Goal: Navigation & Orientation: Find specific page/section

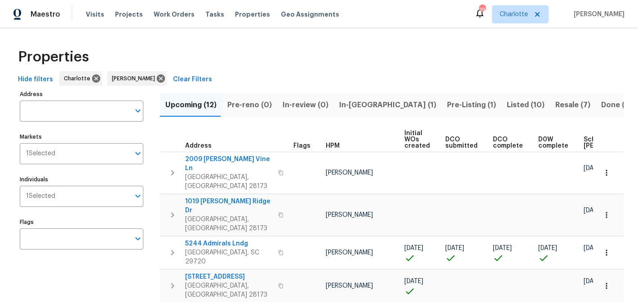
click at [339, 106] on span "In-[GEOGRAPHIC_DATA] (1)" at bounding box center [387, 105] width 97 height 13
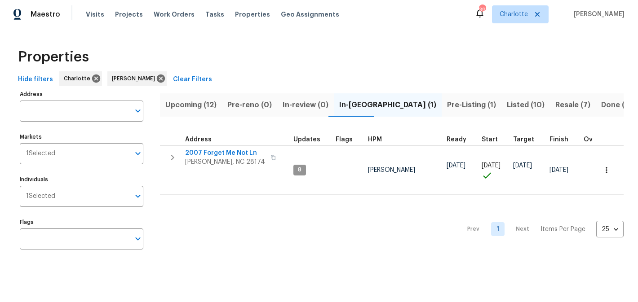
click at [447, 102] on span "Pre-Listing (1)" at bounding box center [471, 105] width 49 height 13
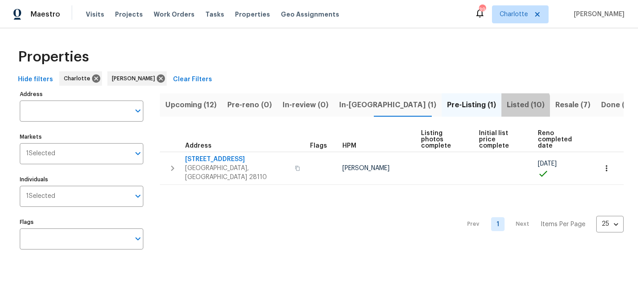
click at [506, 107] on span "Listed (10)" at bounding box center [525, 105] width 38 height 13
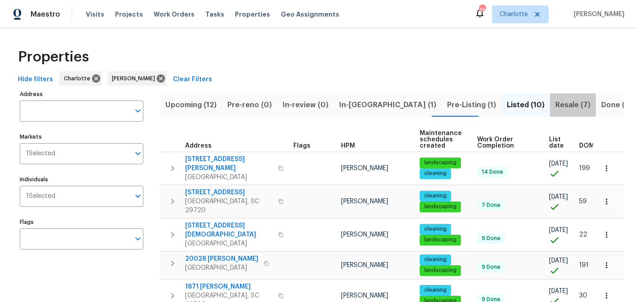
click at [555, 107] on span "Resale (7)" at bounding box center [572, 105] width 35 height 13
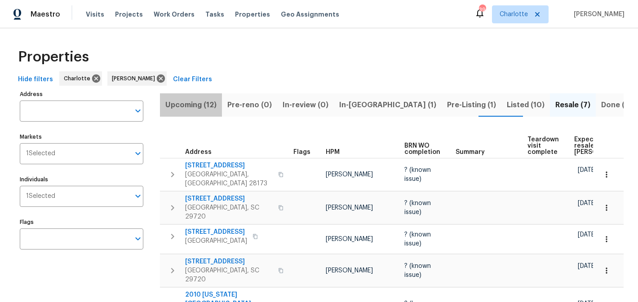
click at [196, 103] on span "Upcoming (12)" at bounding box center [190, 105] width 51 height 13
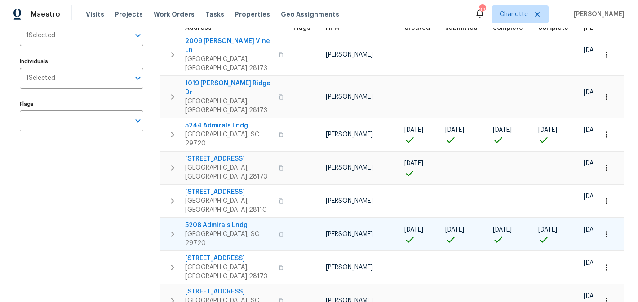
scroll to position [119, 0]
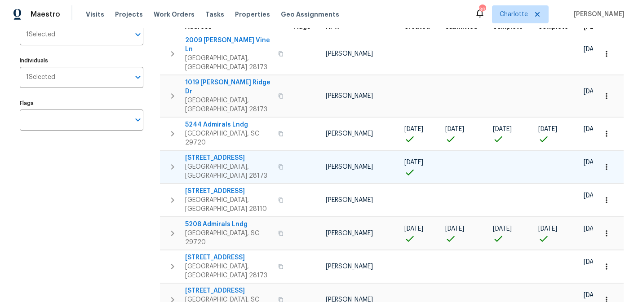
click at [224, 154] on span "[STREET_ADDRESS]" at bounding box center [229, 158] width 88 height 9
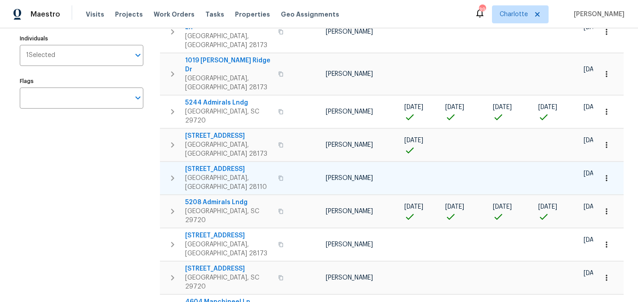
scroll to position [141, 0]
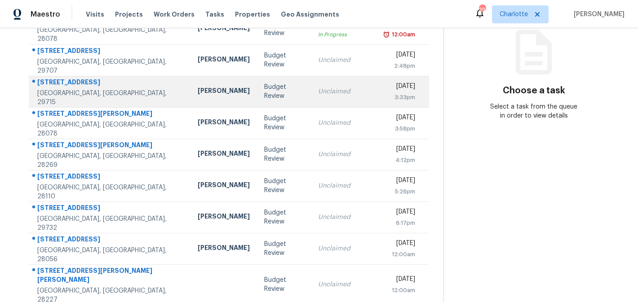
scroll to position [165, 0]
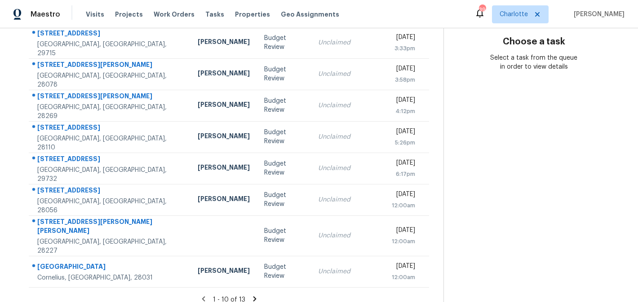
click at [253, 295] on icon at bounding box center [255, 299] width 8 height 8
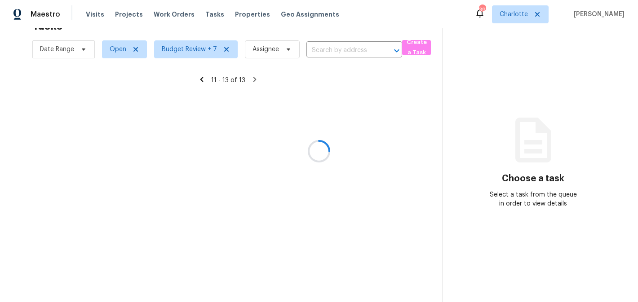
scroll to position [28, 0]
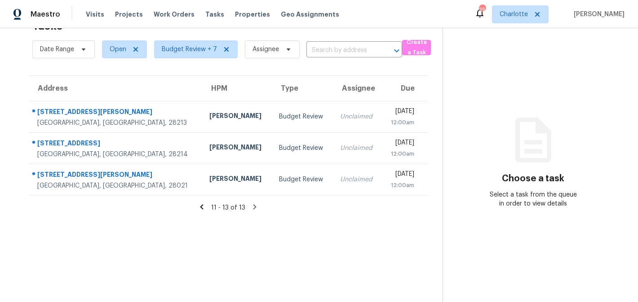
click at [202, 207] on icon at bounding box center [201, 206] width 3 height 5
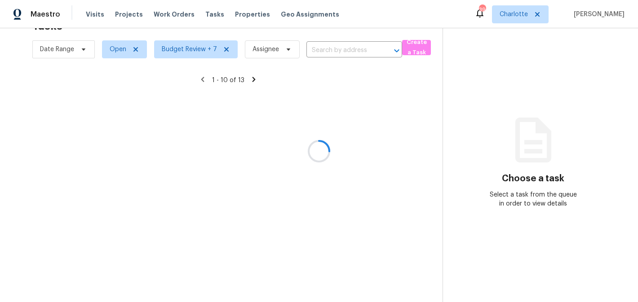
scroll to position [165, 0]
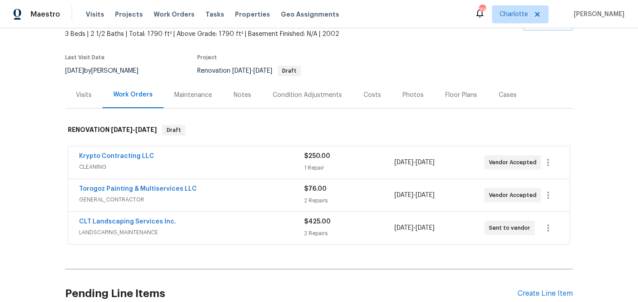
scroll to position [55, 0]
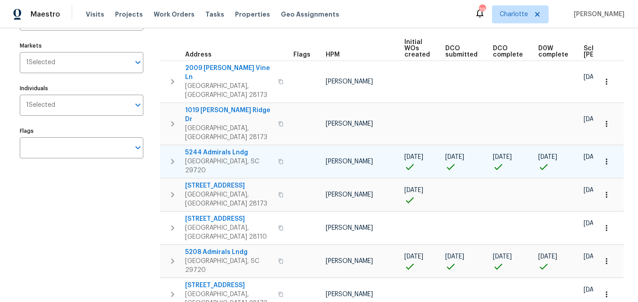
scroll to position [92, 0]
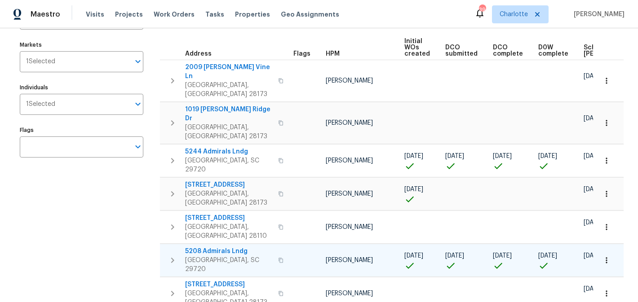
click at [353, 257] on span "[PERSON_NAME]" at bounding box center [349, 260] width 47 height 6
